Goal: Information Seeking & Learning: Learn about a topic

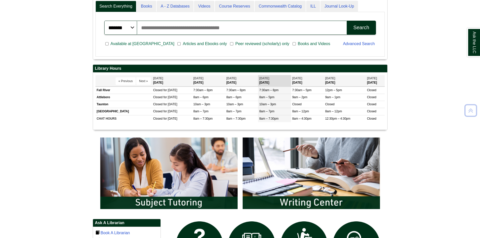
scroll to position [302, 0]
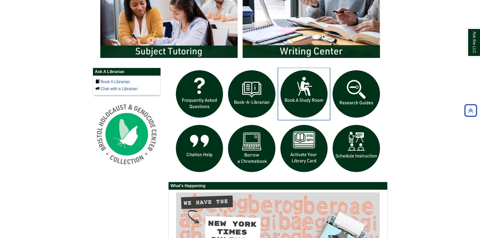
click at [290, 98] on img "slideshow" at bounding box center [304, 94] width 52 height 52
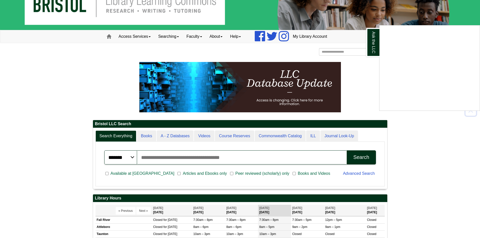
scroll to position [50, 0]
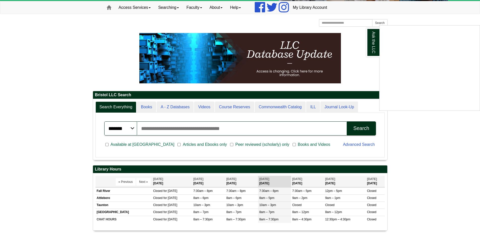
click at [237, 108] on div "Ask the LLC" at bounding box center [240, 119] width 480 height 238
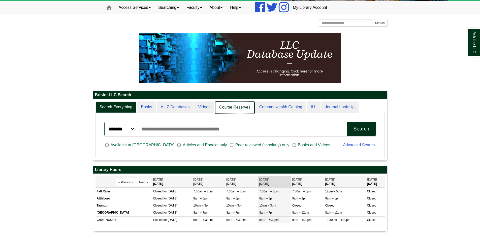
scroll to position [61, 294]
click at [232, 106] on link "Course Reserves" at bounding box center [235, 108] width 40 height 12
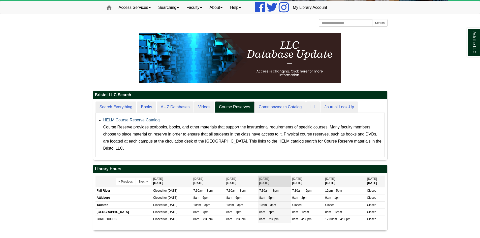
scroll to position [61, 294]
click at [150, 121] on link "HELM Course Reserve Catalog" at bounding box center [131, 120] width 56 height 4
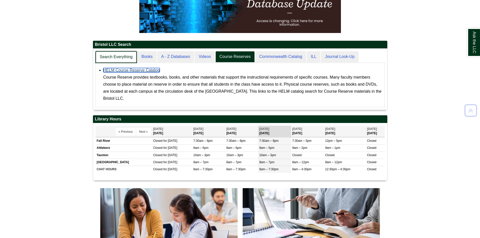
scroll to position [3, 3]
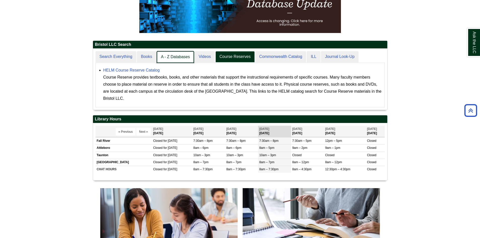
click at [176, 54] on link "A - Z Databases" at bounding box center [176, 57] width 38 height 12
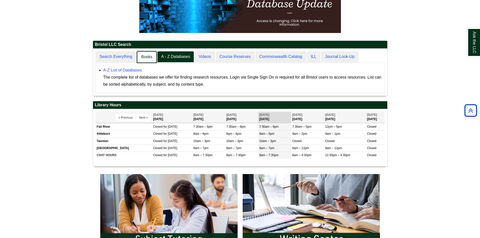
click at [151, 56] on link "Books" at bounding box center [147, 57] width 20 height 12
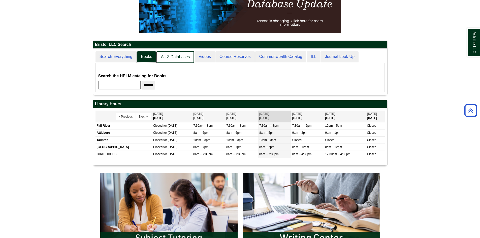
scroll to position [46, 294]
click at [171, 56] on link "A - Z Databases" at bounding box center [176, 57] width 38 height 12
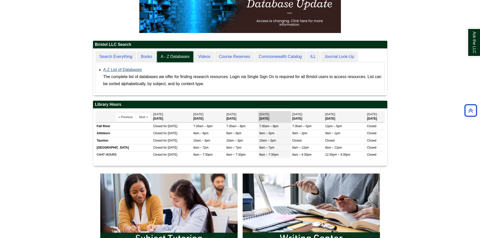
scroll to position [47, 294]
click at [119, 69] on link "A-Z List of Databases" at bounding box center [122, 70] width 39 height 4
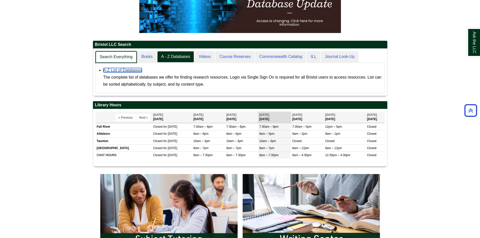
scroll to position [47, 294]
click at [126, 59] on link "Search Everything" at bounding box center [116, 57] width 42 height 12
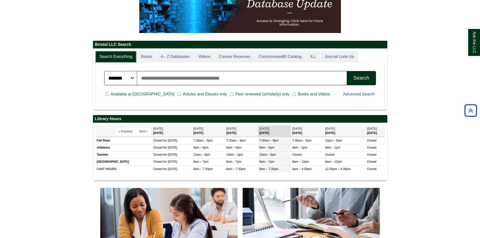
scroll to position [61, 294]
click at [169, 81] on input "Search articles, books, journals & more" at bounding box center [242, 78] width 210 height 14
type input "**********"
click at [347, 71] on button "Search" at bounding box center [361, 78] width 29 height 14
drag, startPoint x: 7, startPoint y: 67, endPoint x: 17, endPoint y: 60, distance: 12.3
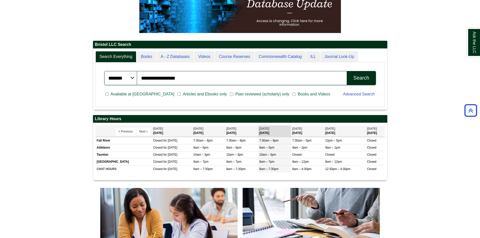
click at [7, 67] on body "Skip to Main Content Toggle navigation Home Access Services Access Services Pol…" at bounding box center [240, 221] width 480 height 644
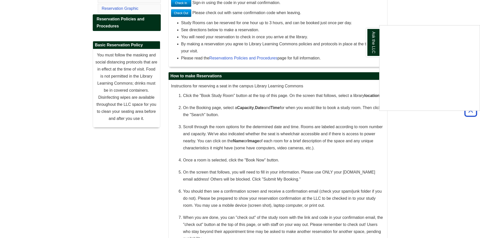
scroll to position [101, 0]
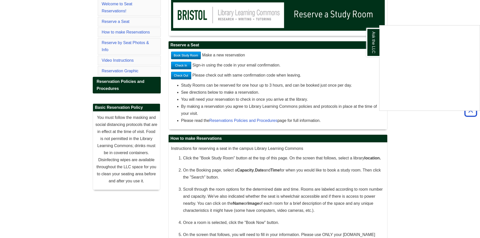
click at [425, 133] on div "Ask the LLC" at bounding box center [240, 119] width 480 height 238
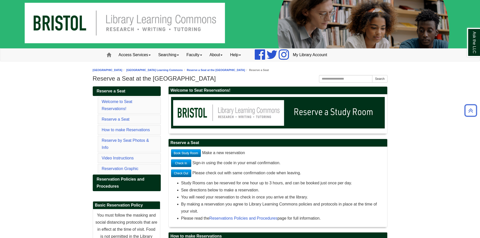
scroll to position [0, 0]
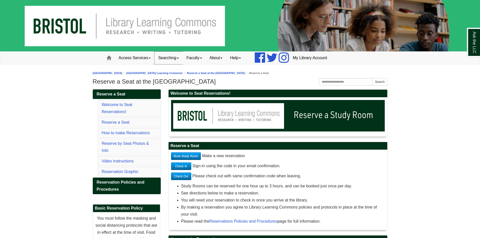
click at [180, 61] on link "Searching" at bounding box center [168, 58] width 28 height 13
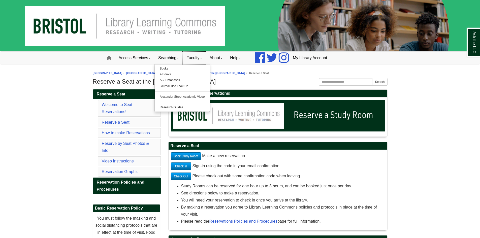
click at [188, 60] on link "Faculty" at bounding box center [194, 58] width 23 height 13
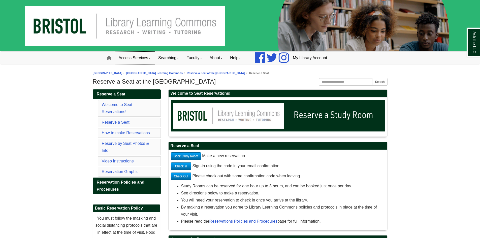
click at [129, 56] on link "Access Services" at bounding box center [135, 58] width 40 height 13
click at [120, 57] on link "Access Services" at bounding box center [135, 58] width 40 height 13
click at [109, 58] on span at bounding box center [109, 58] width 5 height 5
